Goal: Navigation & Orientation: Understand site structure

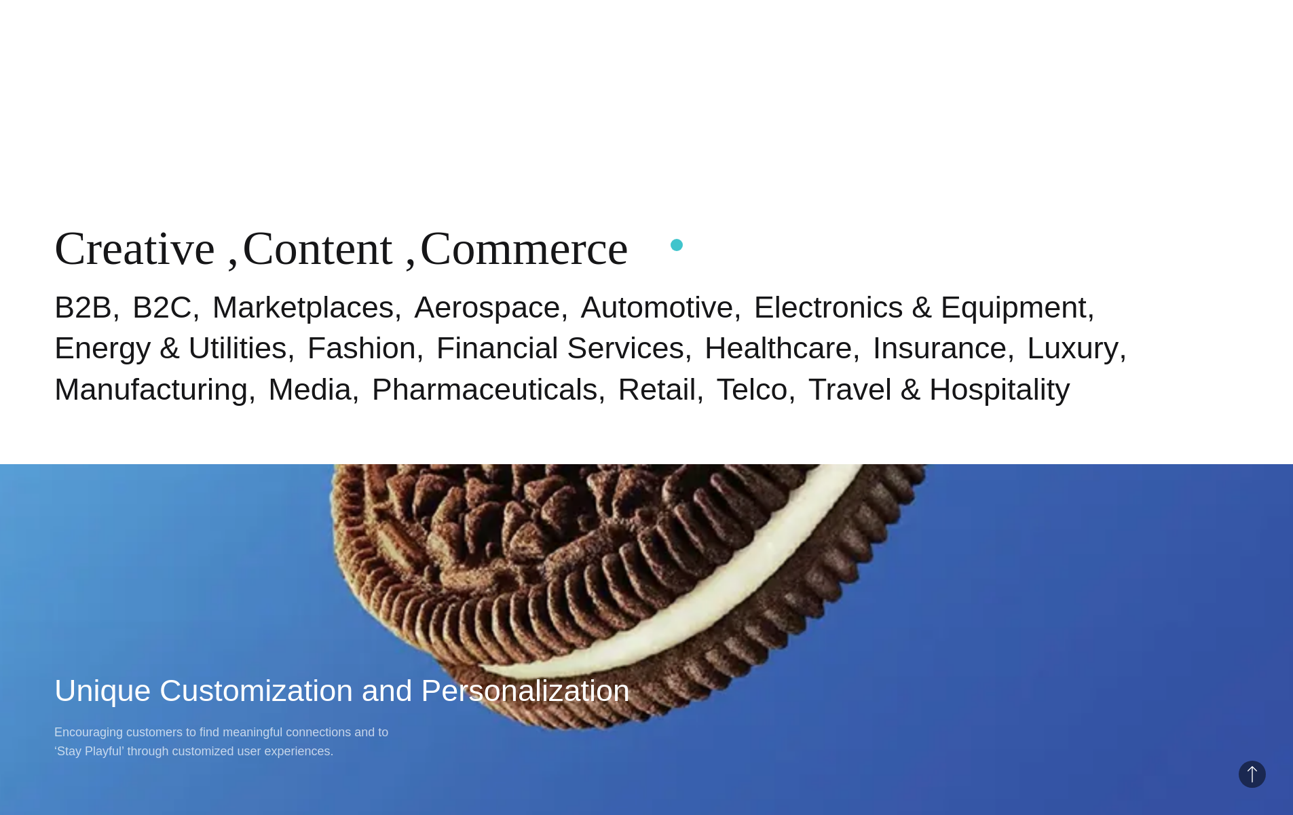
scroll to position [1169, 0]
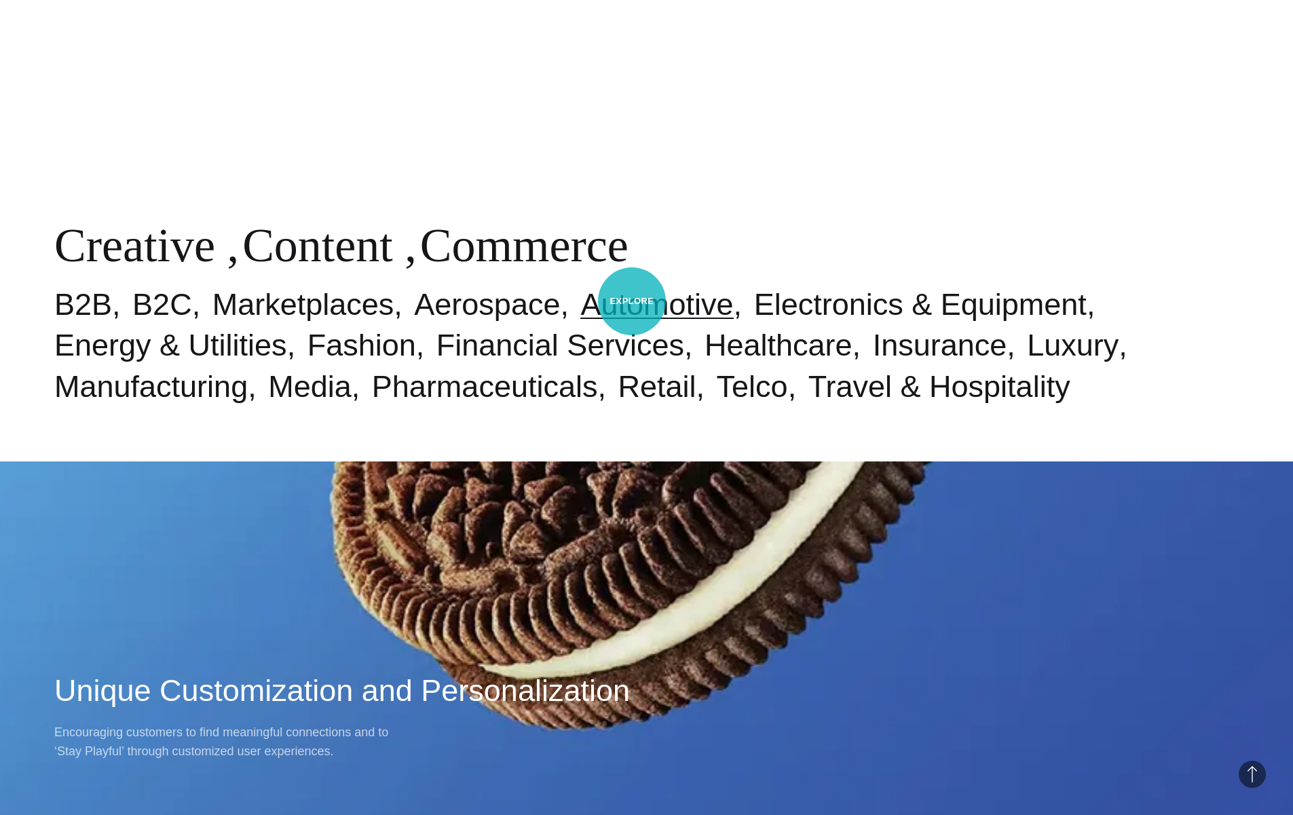
click at [632, 301] on link "Automotive" at bounding box center [656, 304] width 153 height 35
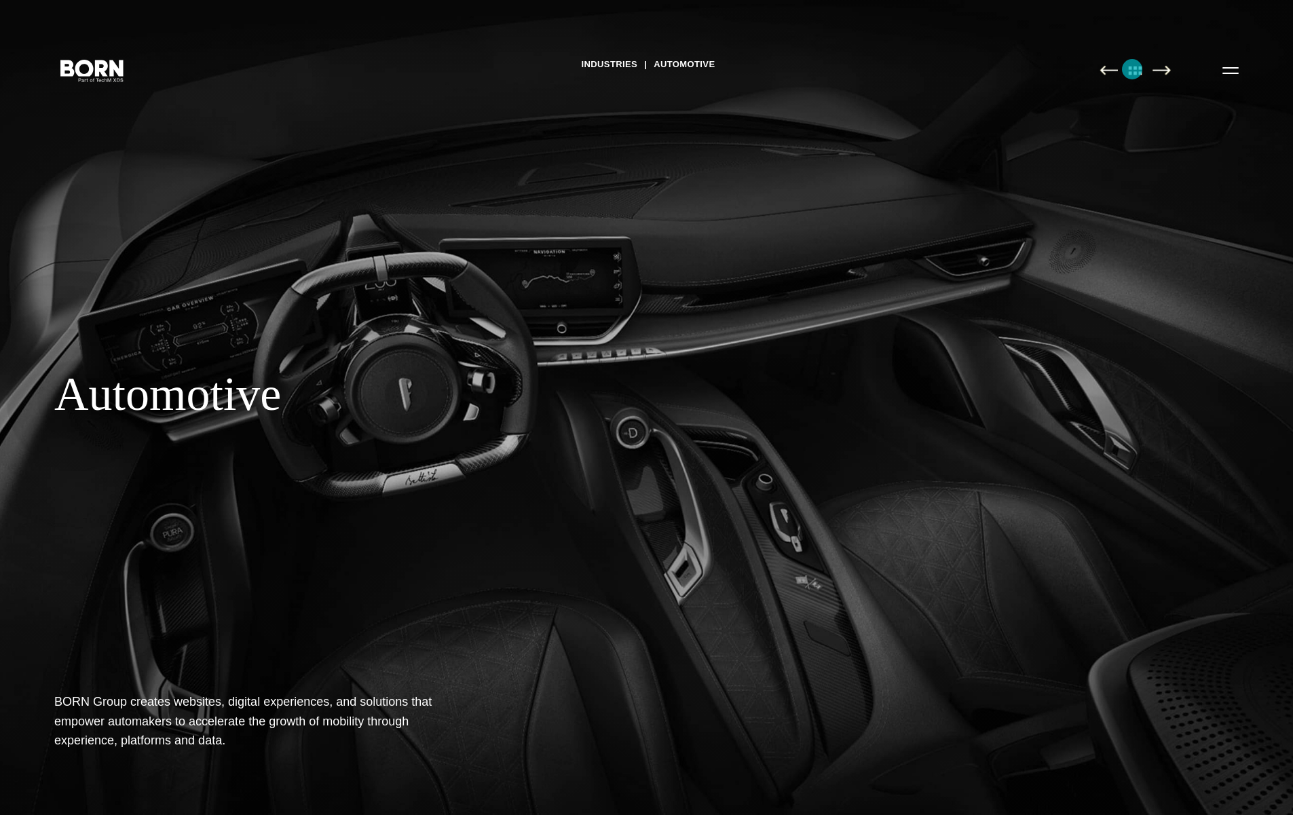
click at [1132, 69] on img at bounding box center [1135, 70] width 29 height 10
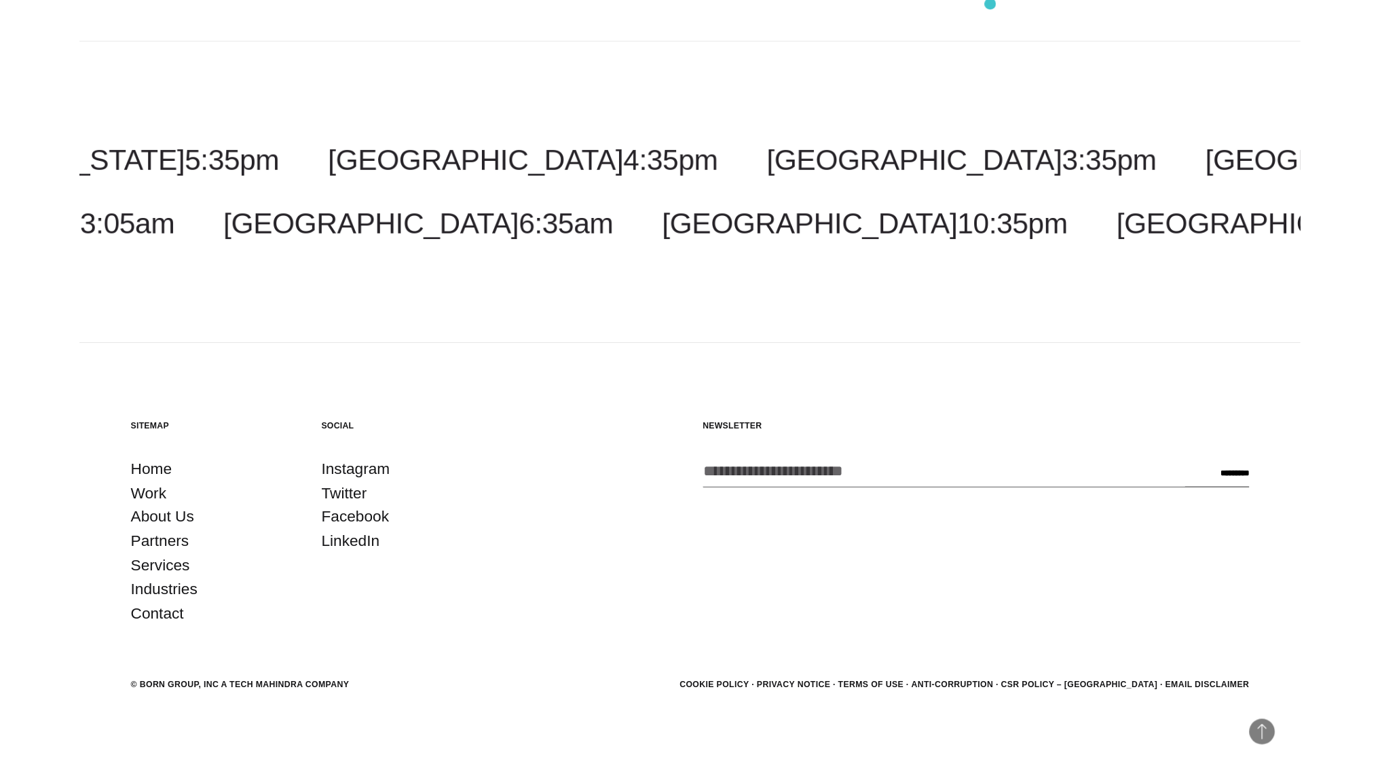
scroll to position [2256, 0]
